Goal: Navigation & Orientation: Understand site structure

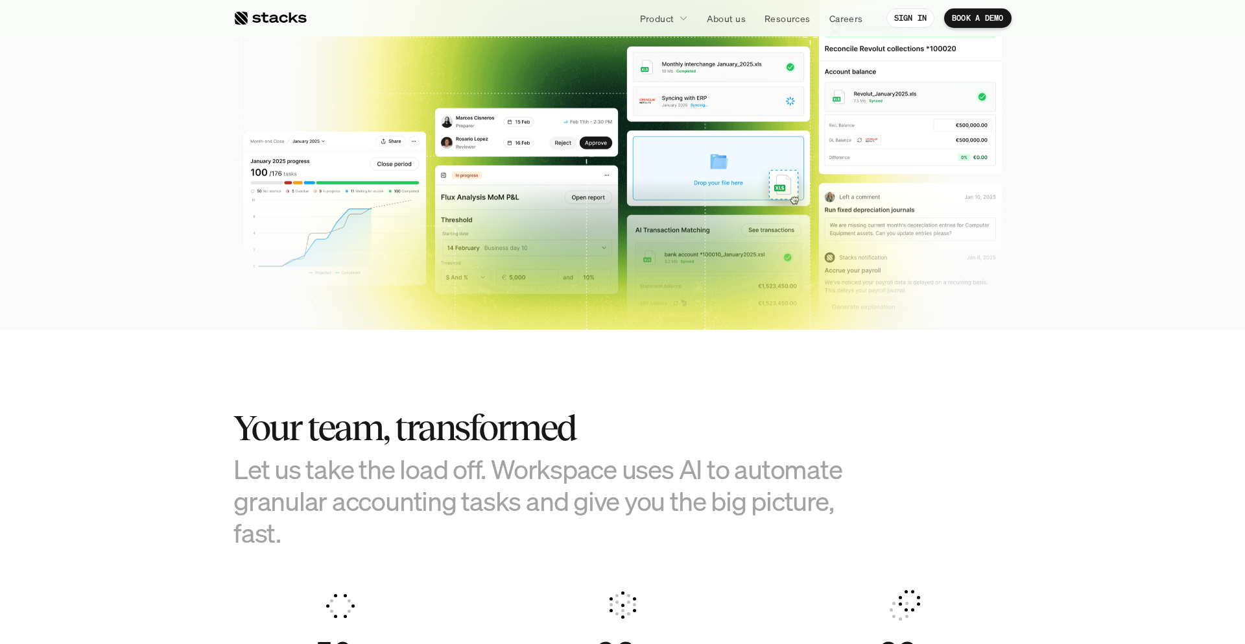
scroll to position [440, 0]
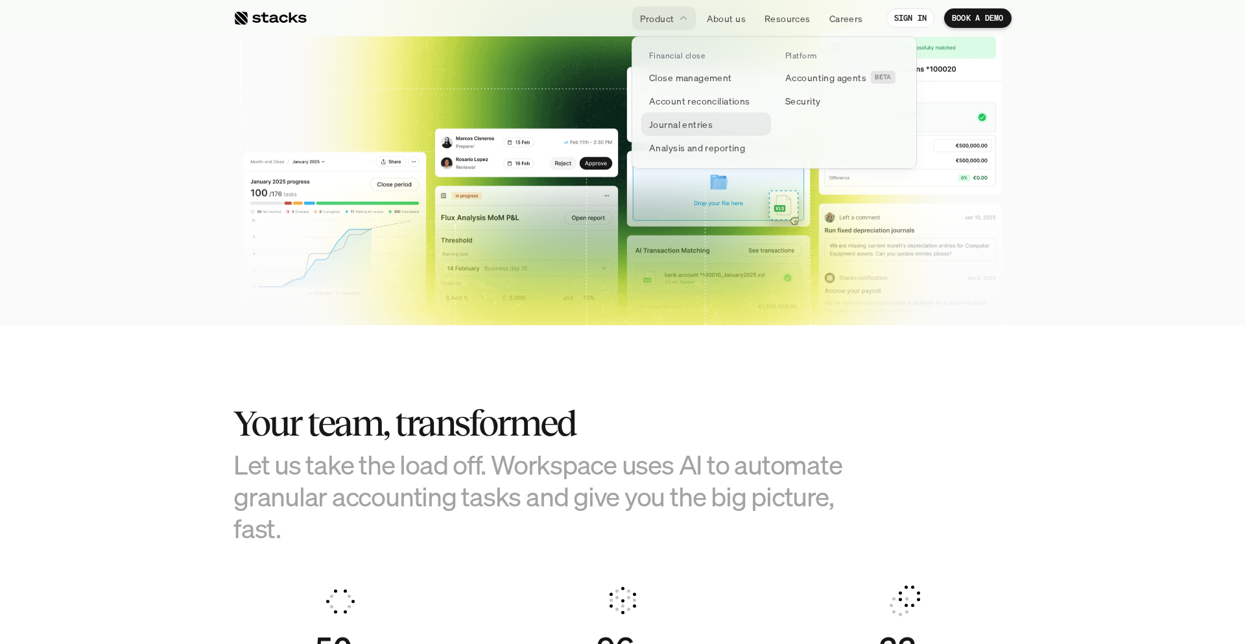
click at [675, 125] on p "Journal entries" at bounding box center [681, 124] width 64 height 14
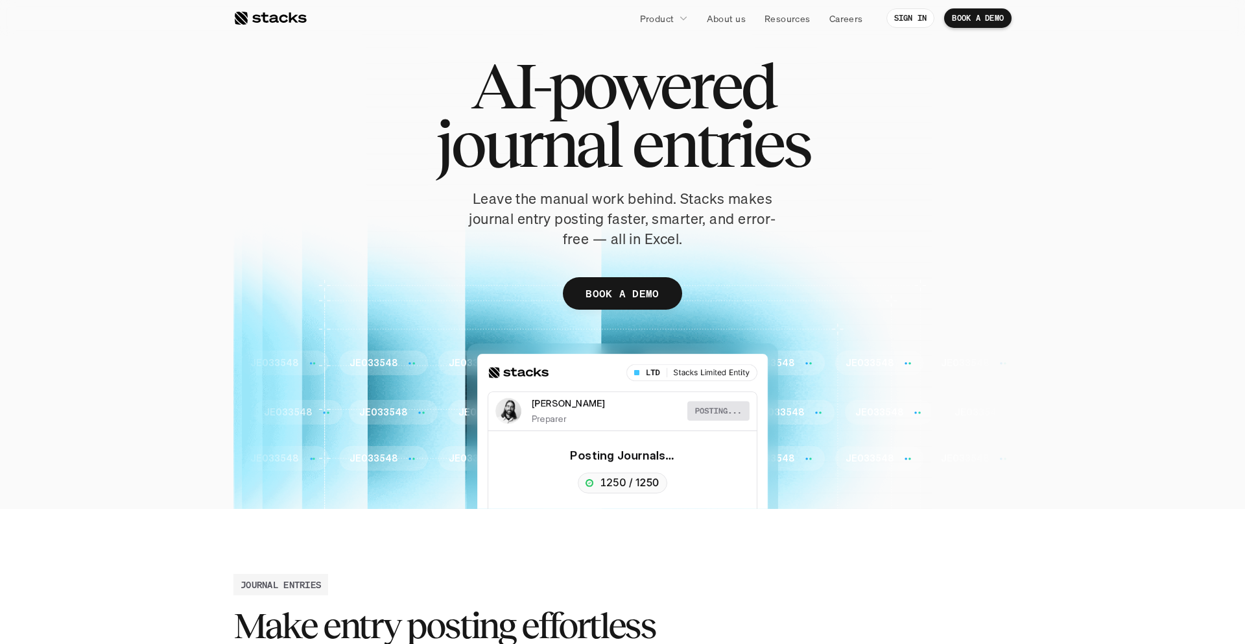
scroll to position [10, 0]
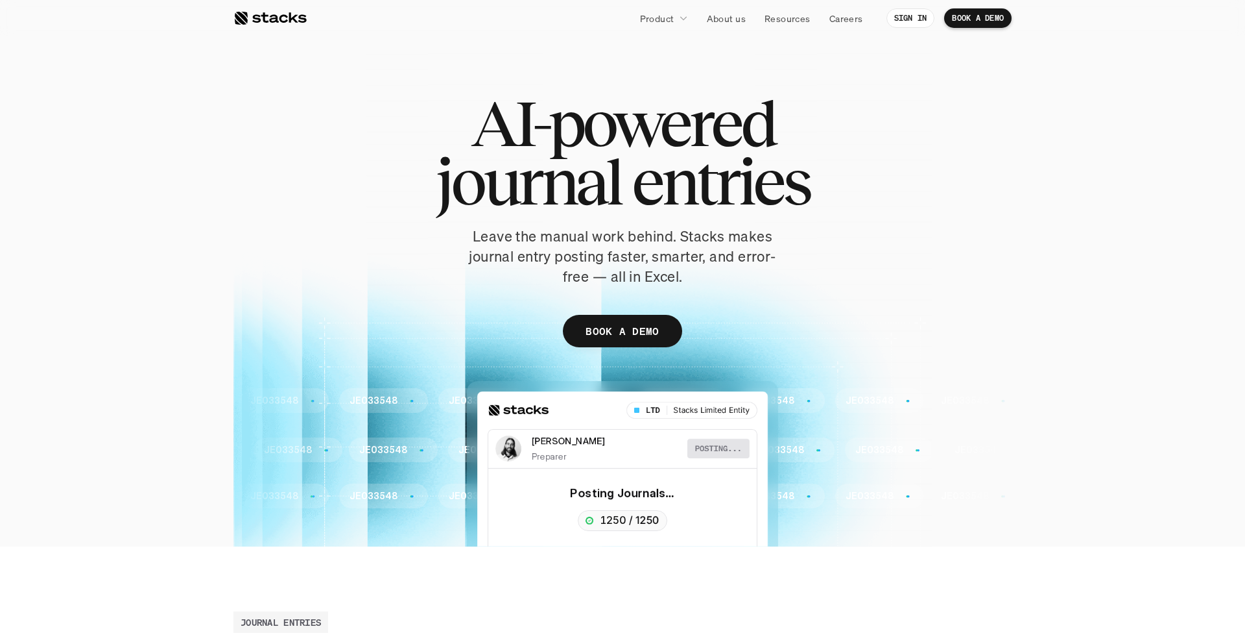
click at [275, 17] on div at bounding box center [270, 18] width 73 height 16
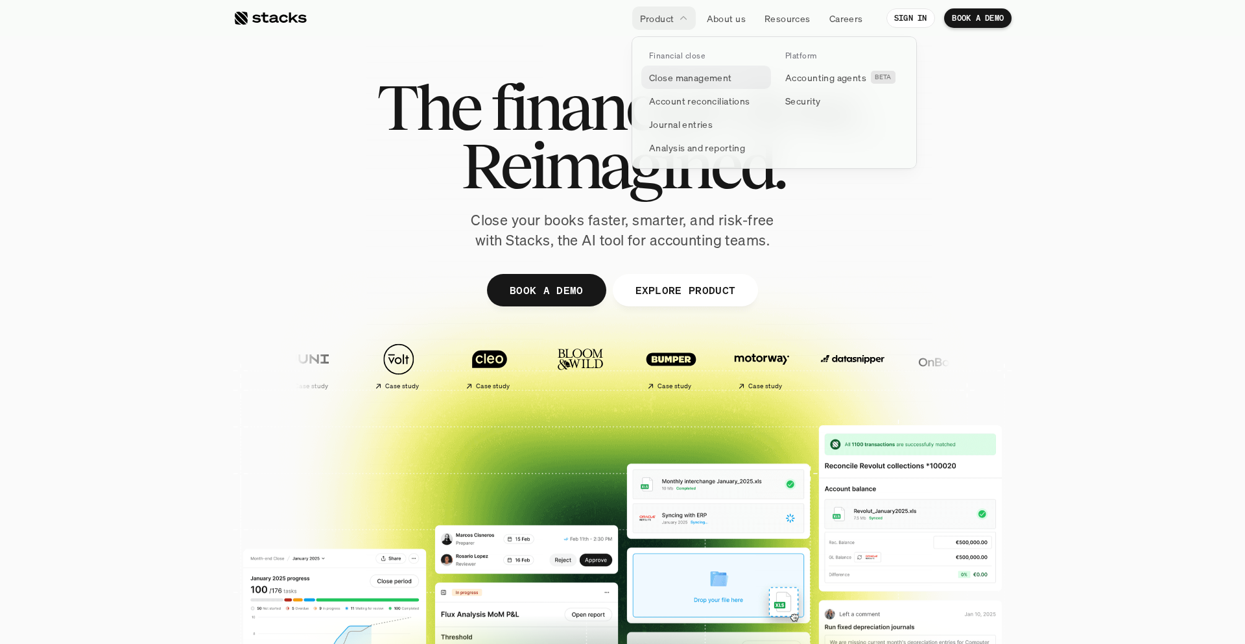
click at [682, 83] on p "Close management" at bounding box center [690, 78] width 83 height 14
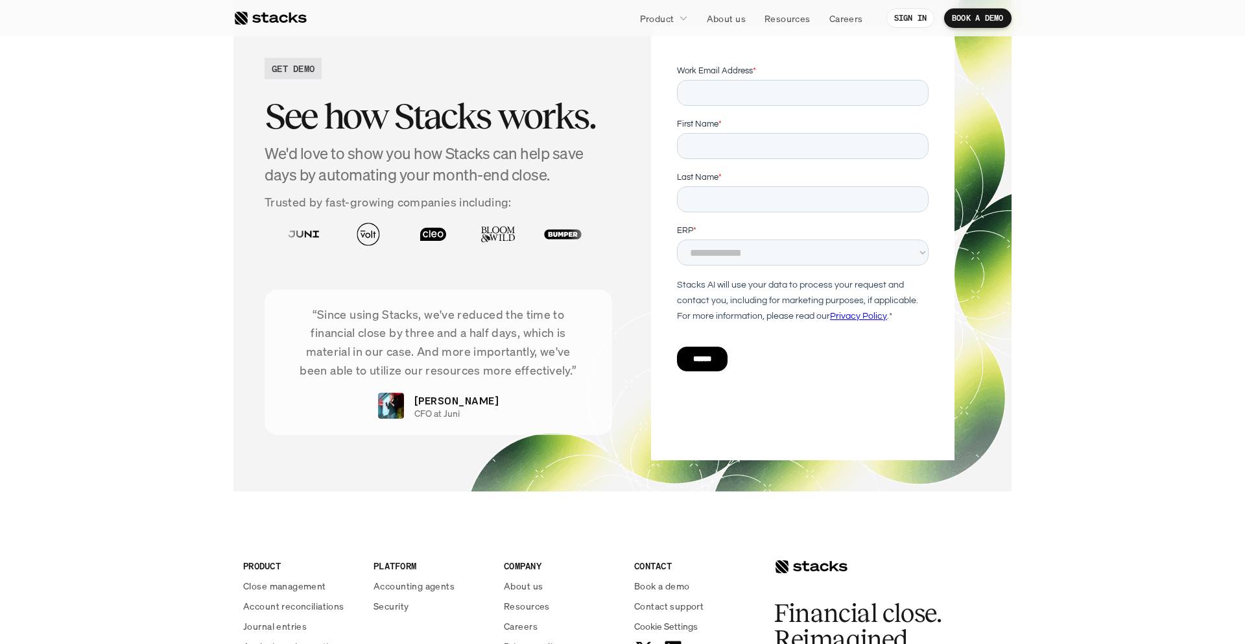
scroll to position [2749, 0]
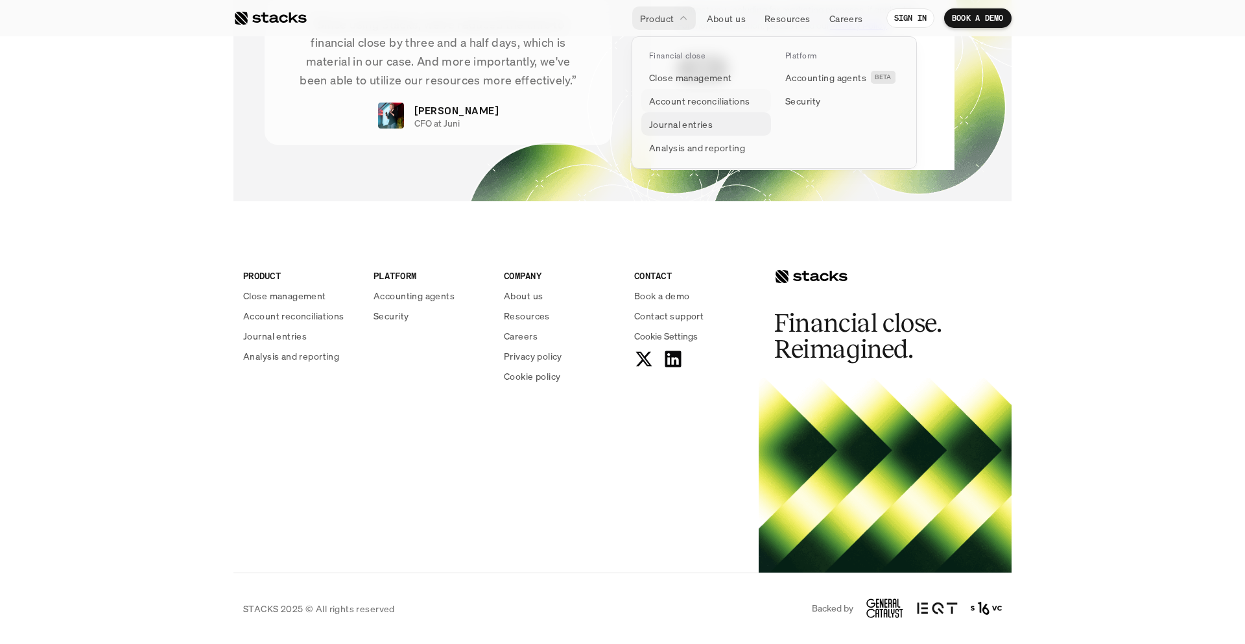
click at [676, 103] on p "Account reconciliations" at bounding box center [699, 101] width 101 height 14
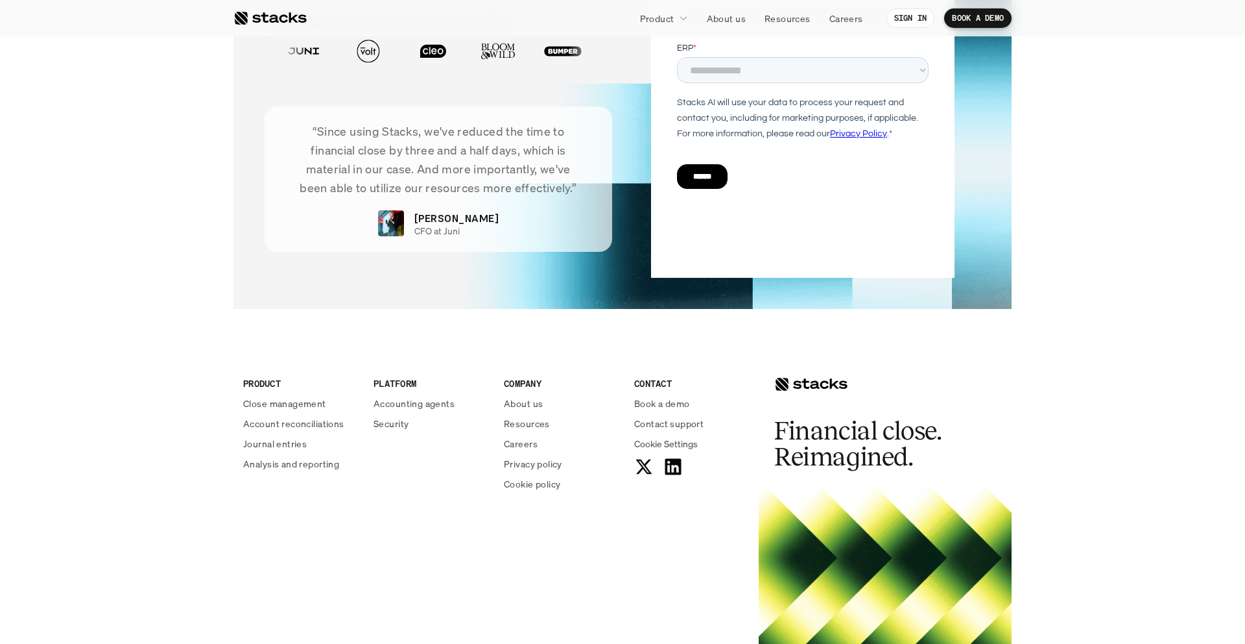
scroll to position [3126, 0]
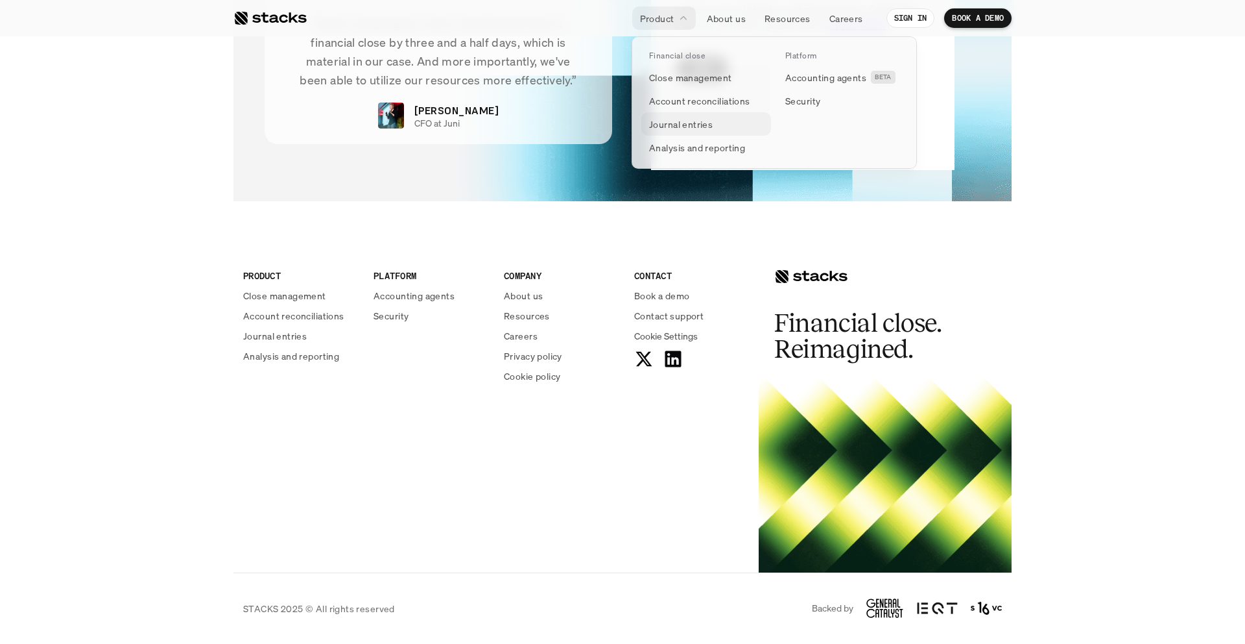
click at [679, 122] on p "Journal entries" at bounding box center [681, 124] width 64 height 14
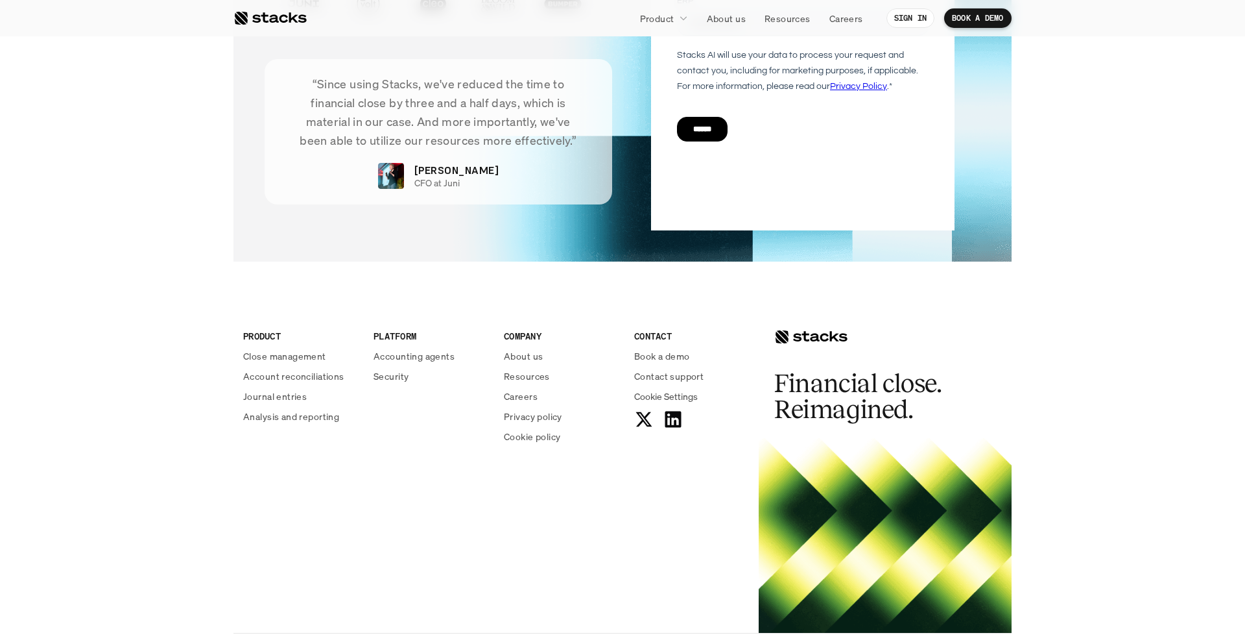
scroll to position [2585, 0]
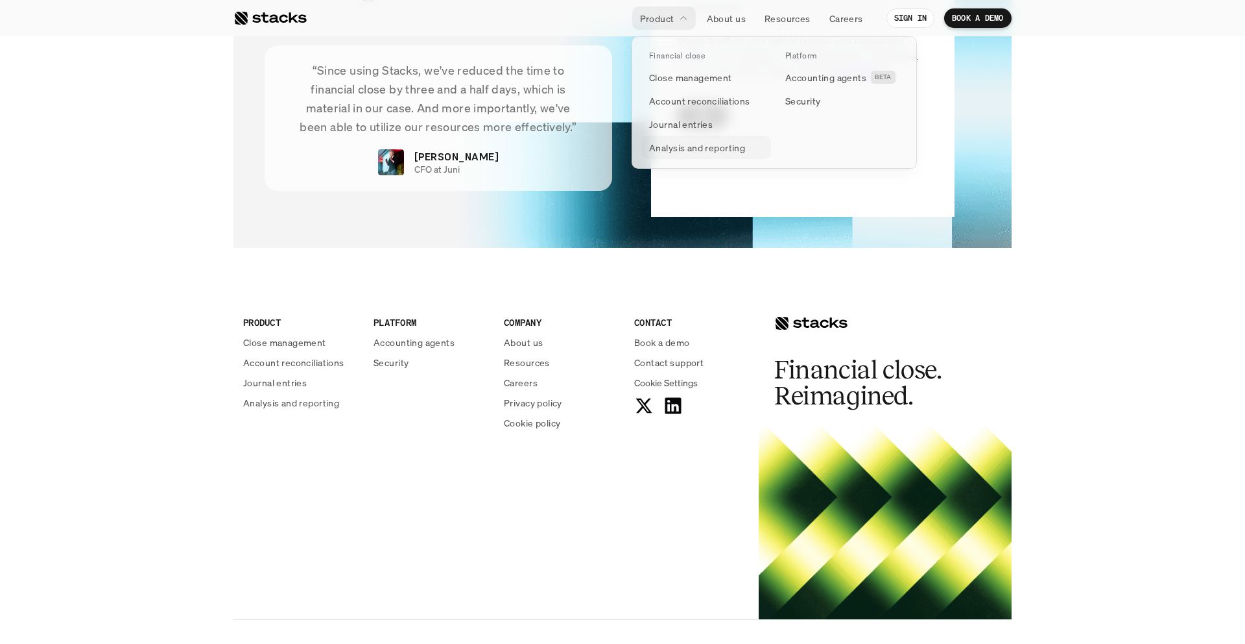
click at [672, 152] on p "Analysis and reporting" at bounding box center [697, 148] width 96 height 14
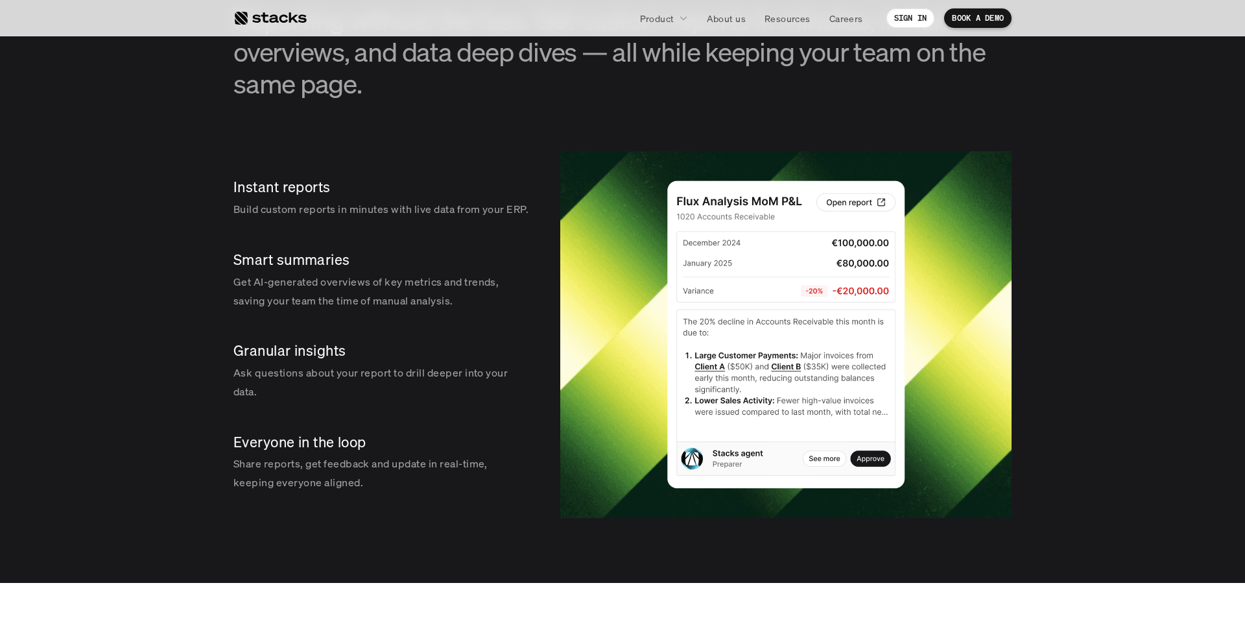
scroll to position [1947, 0]
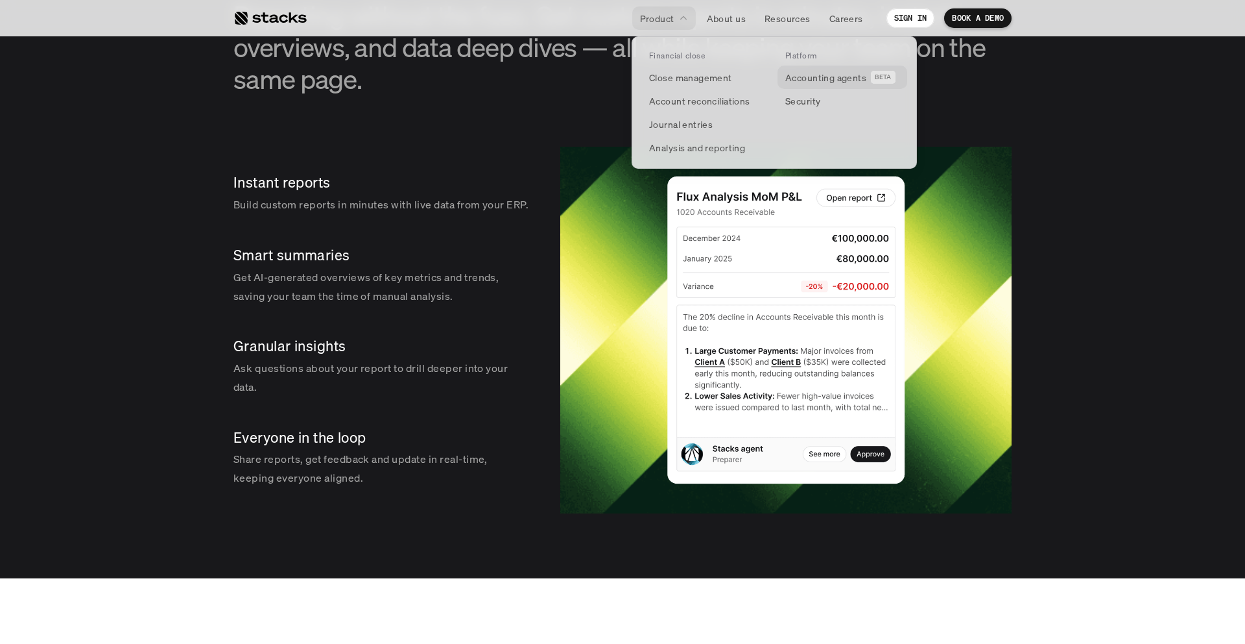
click at [812, 75] on p "Accounting agents" at bounding box center [826, 78] width 81 height 14
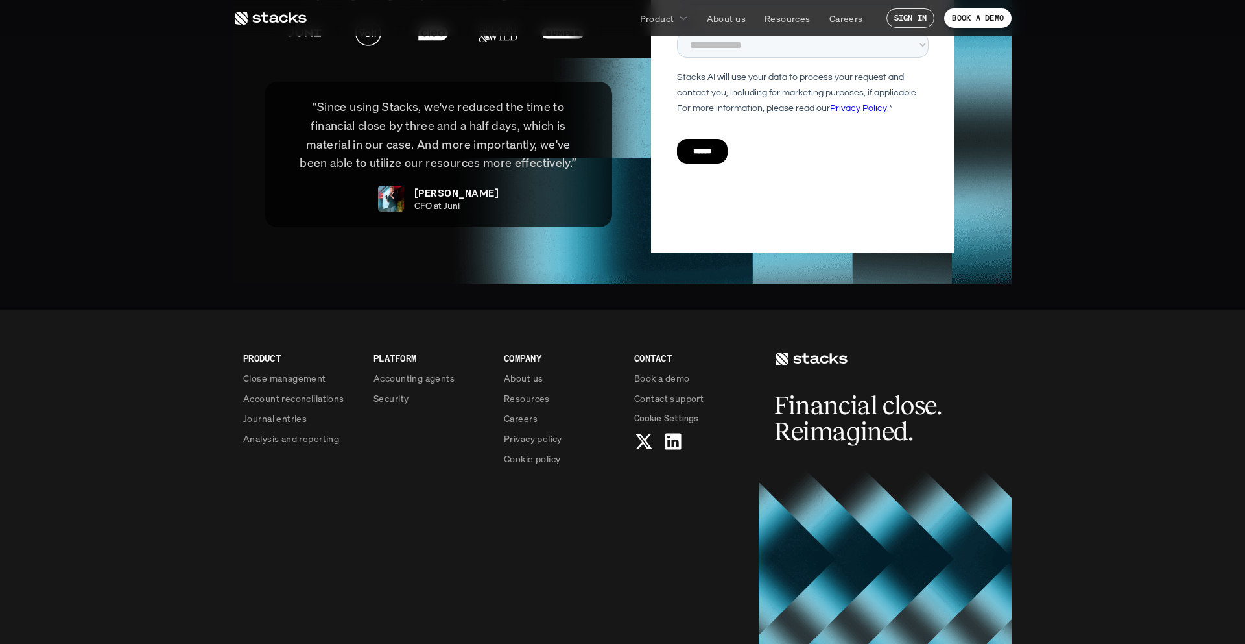
scroll to position [3076, 0]
